Goal: Task Accomplishment & Management: Manage account settings

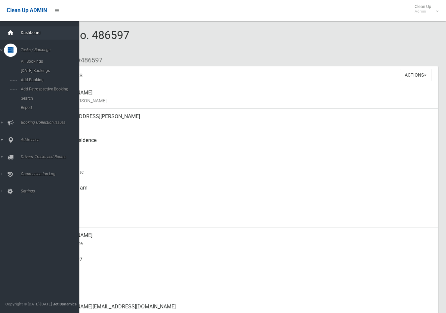
click at [11, 32] on icon at bounding box center [10, 32] width 7 height 13
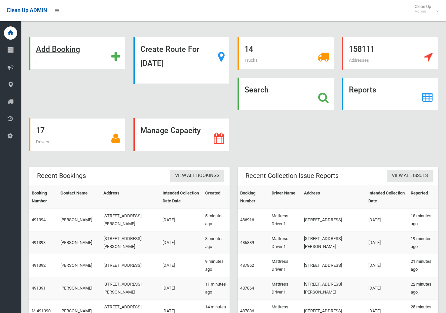
click at [58, 50] on strong "Add Booking" at bounding box center [58, 49] width 44 height 9
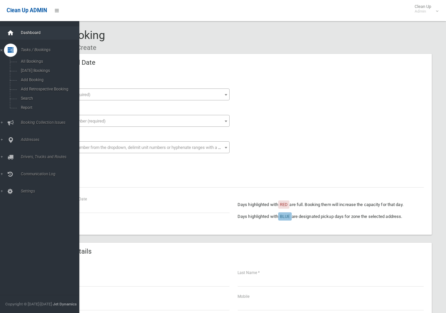
click at [10, 32] on icon at bounding box center [10, 32] width 7 height 13
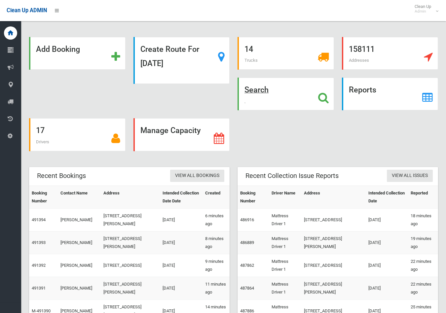
click at [256, 88] on strong "Search" at bounding box center [256, 89] width 24 height 9
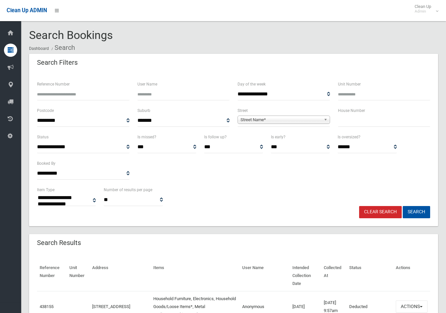
select select
click at [56, 93] on input "Reference Number" at bounding box center [83, 94] width 92 height 12
type input "******"
click at [402, 206] on button "Search" at bounding box center [415, 212] width 27 height 12
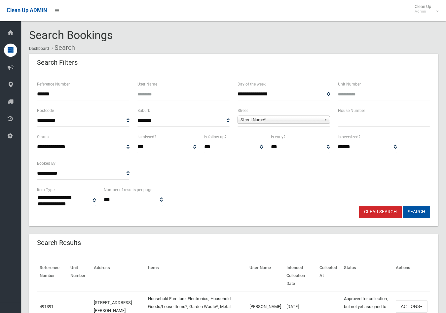
select select
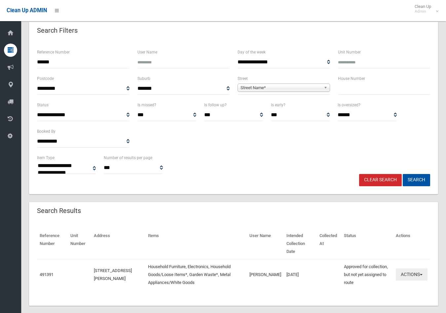
click at [412, 268] on button "Actions" at bounding box center [411, 274] width 32 height 12
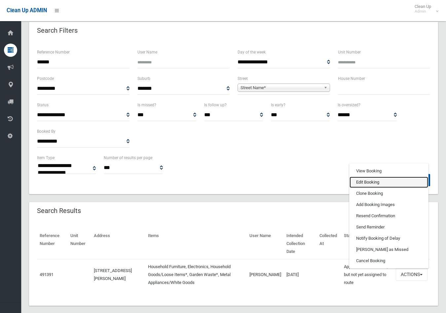
click at [374, 177] on link "Edit Booking" at bounding box center [388, 182] width 79 height 11
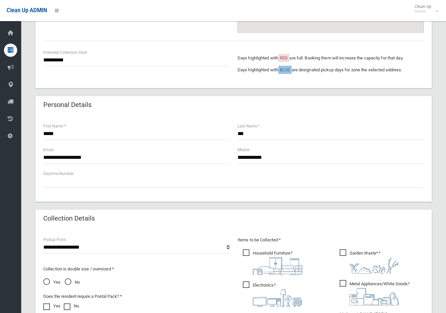
scroll to position [339, 0]
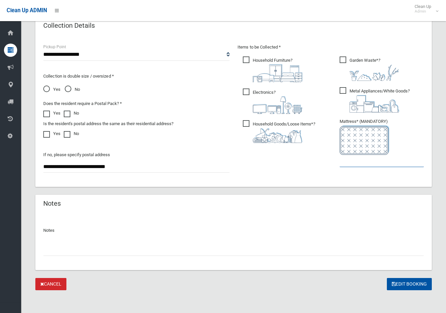
click at [350, 162] on input "text" at bounding box center [381, 161] width 84 height 12
type input "*"
click at [408, 282] on button "Edit Booking" at bounding box center [408, 284] width 45 height 12
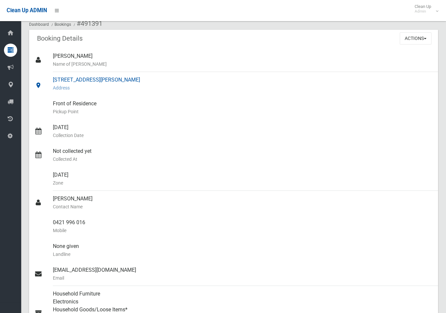
scroll to position [73, 0]
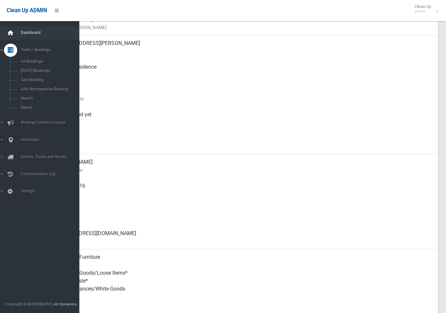
click at [9, 32] on icon at bounding box center [10, 32] width 7 height 13
